Goal: Communication & Community: Participate in discussion

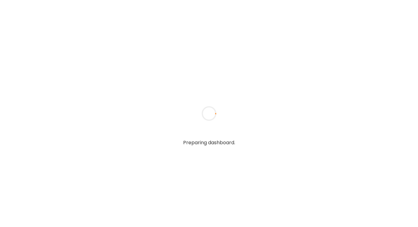
type textarea "**********"
type input "**********"
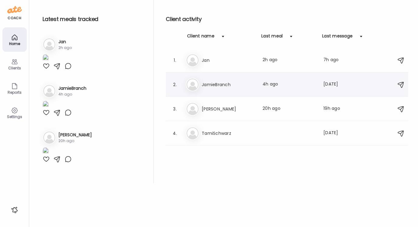
click at [210, 82] on h3 "JamieBranch" at bounding box center [229, 84] width 54 height 7
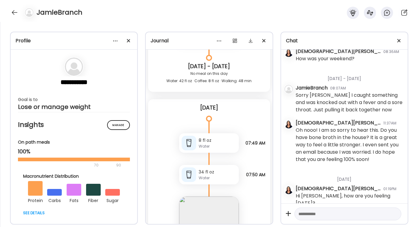
scroll to position [1854, 0]
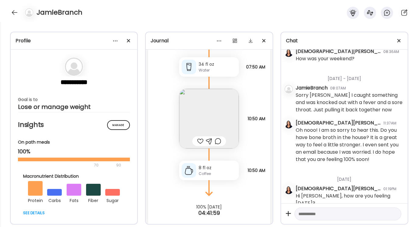
click at [215, 122] on img at bounding box center [209, 119] width 60 height 60
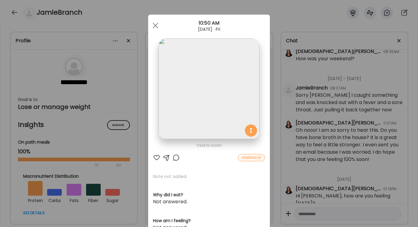
click at [166, 157] on div at bounding box center [166, 157] width 7 height 7
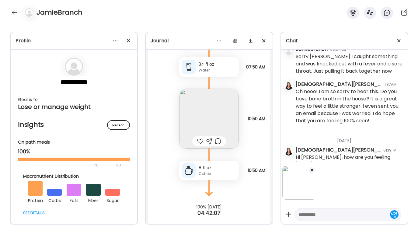
click at [302, 214] on textarea at bounding box center [342, 214] width 88 height 7
type textarea "**********"
click at [394, 213] on div at bounding box center [394, 214] width 9 height 9
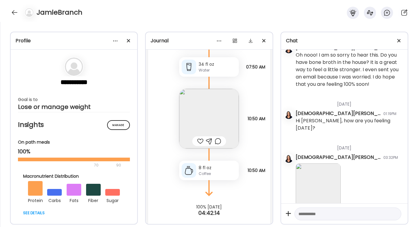
scroll to position [1420, 0]
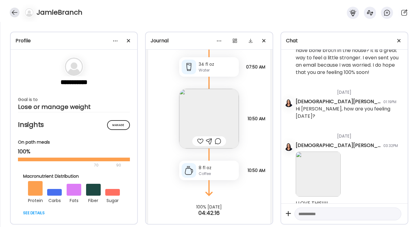
click at [16, 13] on div at bounding box center [15, 13] width 10 height 10
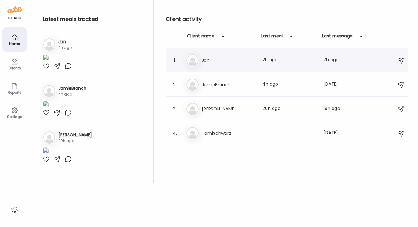
click at [205, 61] on h3 "Jan" at bounding box center [229, 60] width 54 height 7
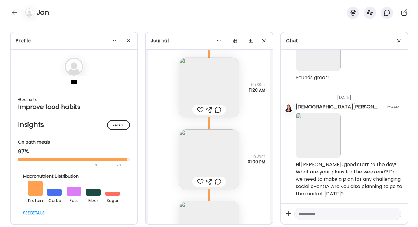
scroll to position [5227, 0]
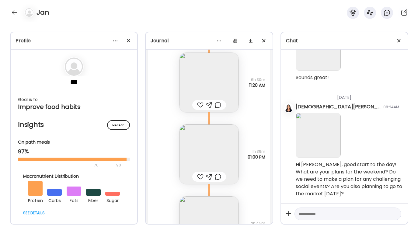
click at [206, 152] on img at bounding box center [209, 154] width 60 height 60
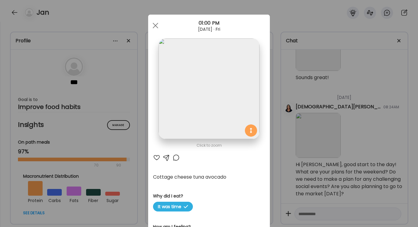
click at [165, 157] on div at bounding box center [166, 157] width 7 height 7
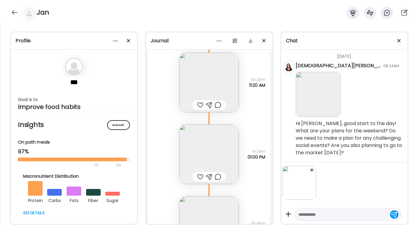
click at [302, 210] on div at bounding box center [347, 214] width 107 height 13
click at [299, 215] on textarea at bounding box center [342, 214] width 88 height 7
type textarea "**********"
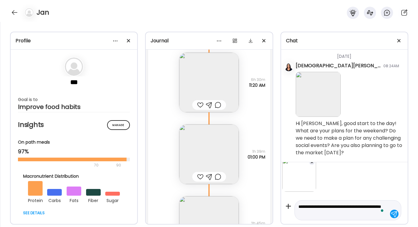
click at [394, 213] on div at bounding box center [394, 214] width 9 height 9
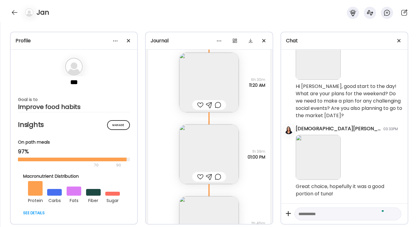
scroll to position [3054, 0]
click at [13, 14] on div at bounding box center [15, 13] width 10 height 10
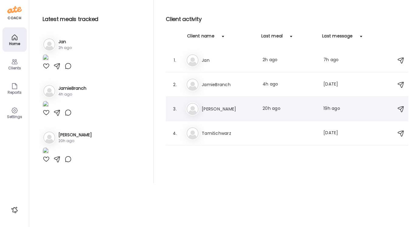
click at [207, 108] on h3 "[PERSON_NAME]" at bounding box center [229, 108] width 54 height 7
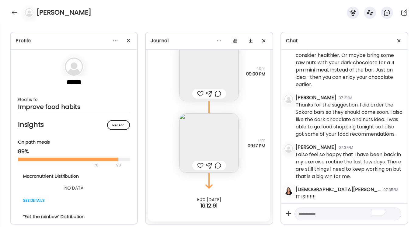
scroll to position [1765, 0]
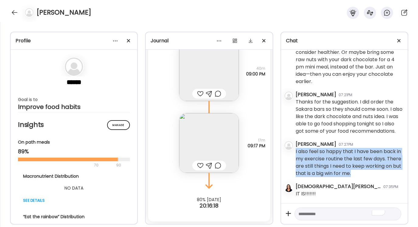
drag, startPoint x: 295, startPoint y: 151, endPoint x: 356, endPoint y: 174, distance: 65.0
click at [357, 174] on div "I also feel so happy that I have been back in my exercise routine the last few …" at bounding box center [349, 162] width 107 height 29
copy div "I also feel so happy that I have been back in my exercise routine the last few …"
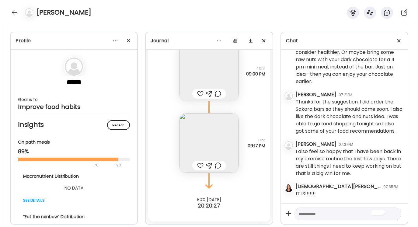
click at [381, 184] on div "[DEMOGRAPHIC_DATA][PERSON_NAME] 07:35PM" at bounding box center [349, 186] width 107 height 7
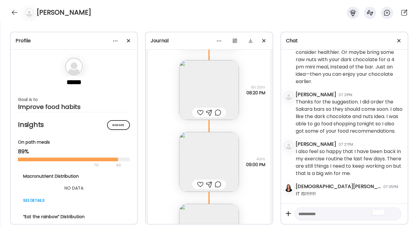
scroll to position [2513, 0]
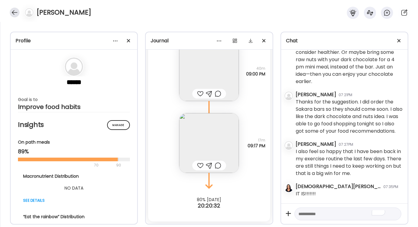
click at [14, 10] on div at bounding box center [15, 13] width 10 height 10
